Goal: Browse casually

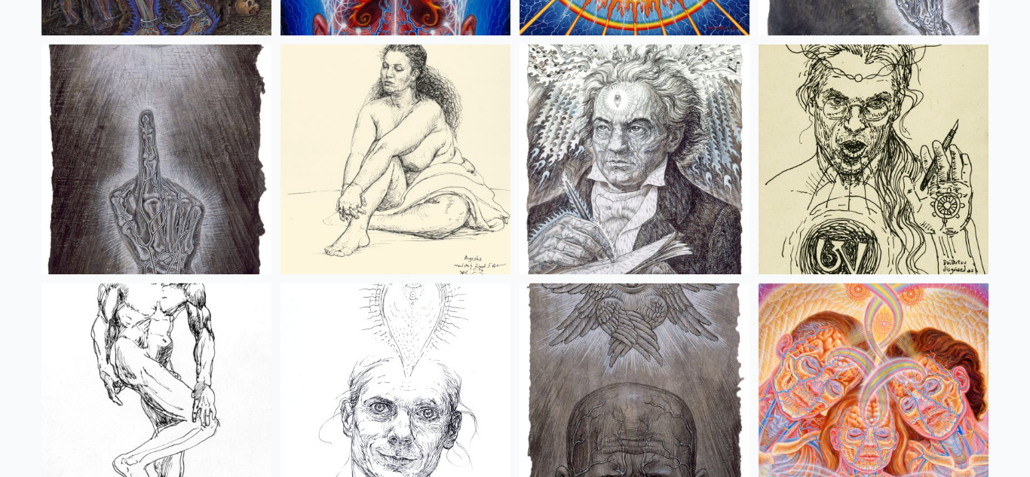
scroll to position [12030, 0]
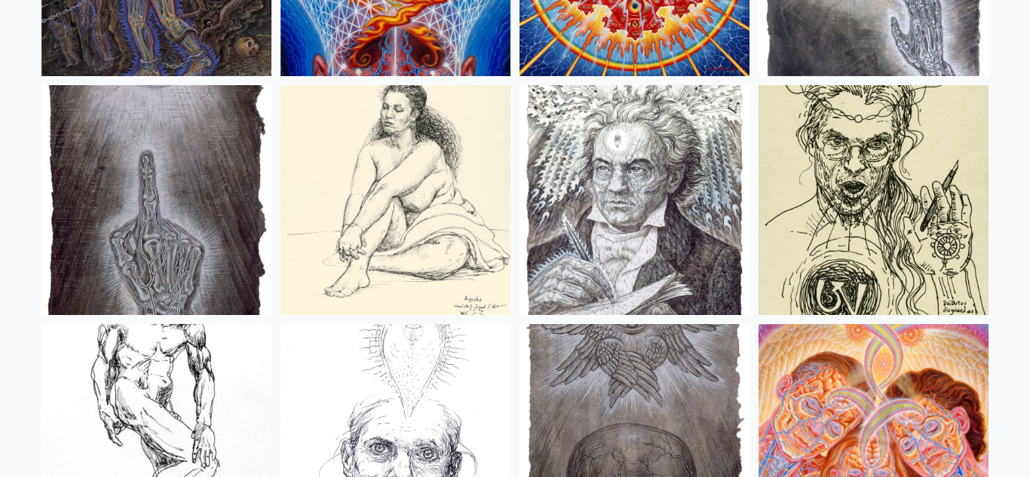
click at [158, 308] on img at bounding box center [156, 200] width 230 height 230
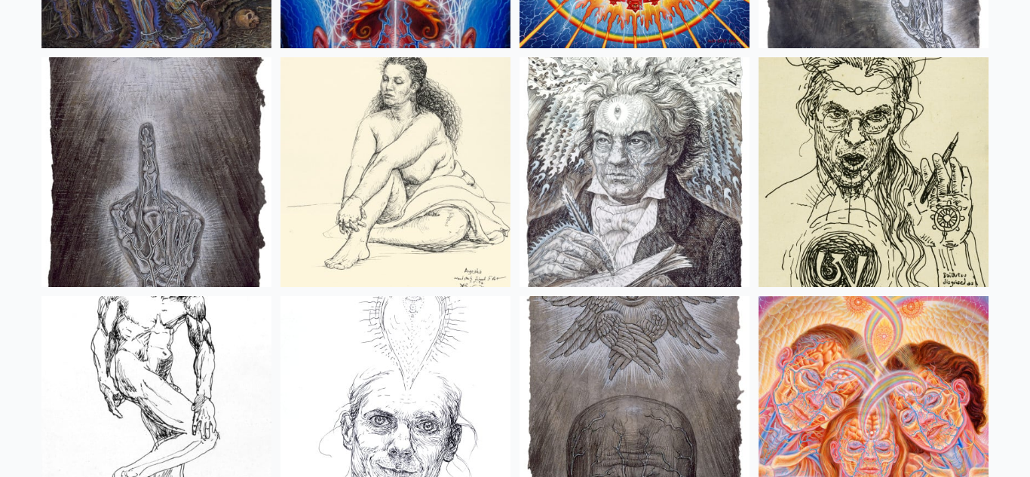
scroll to position [12060, 0]
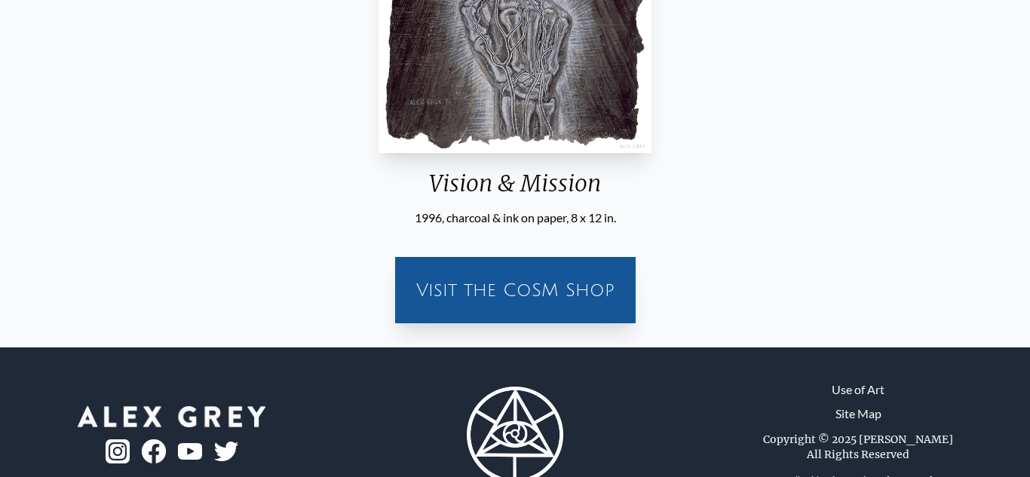
scroll to position [474, 0]
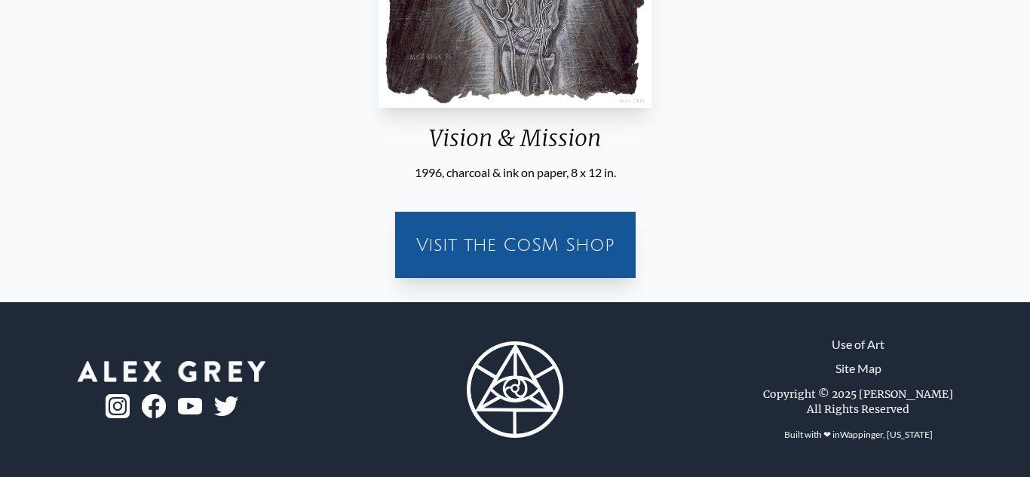
scroll to position [321, 0]
